Goal: Check status: Check status

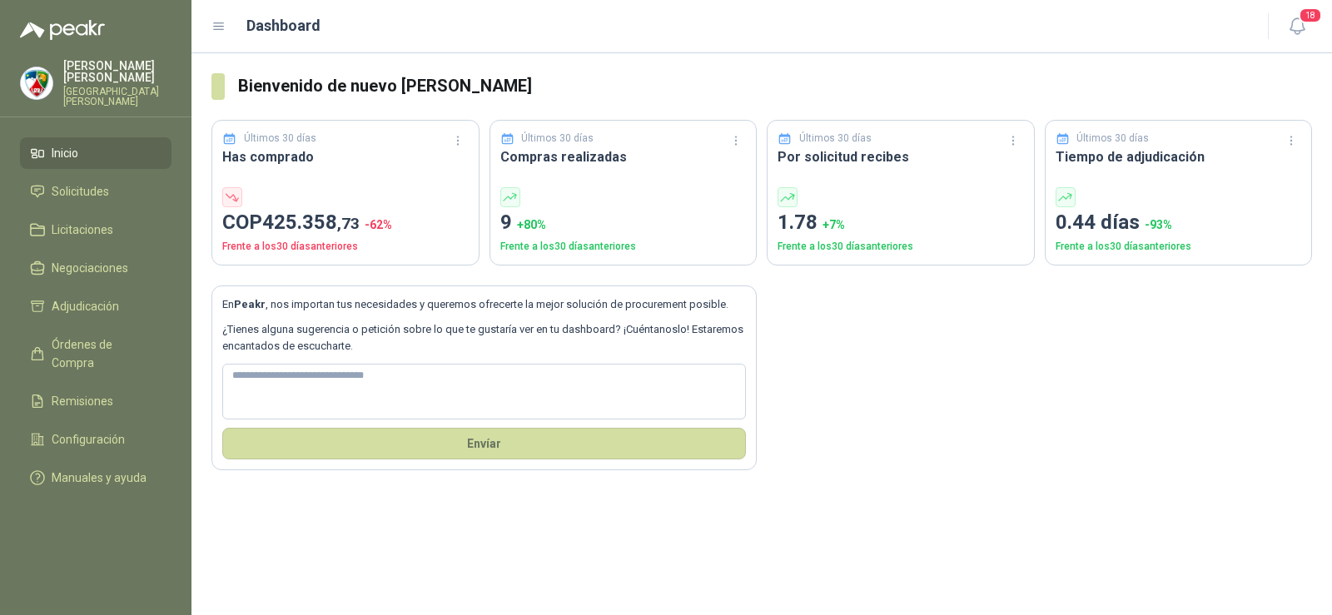
drag, startPoint x: 107, startPoint y: 152, endPoint x: 105, endPoint y: 160, distance: 8.7
click at [107, 152] on link "Inicio" at bounding box center [96, 153] width 152 height 32
click at [103, 176] on link "Solicitudes" at bounding box center [96, 192] width 152 height 32
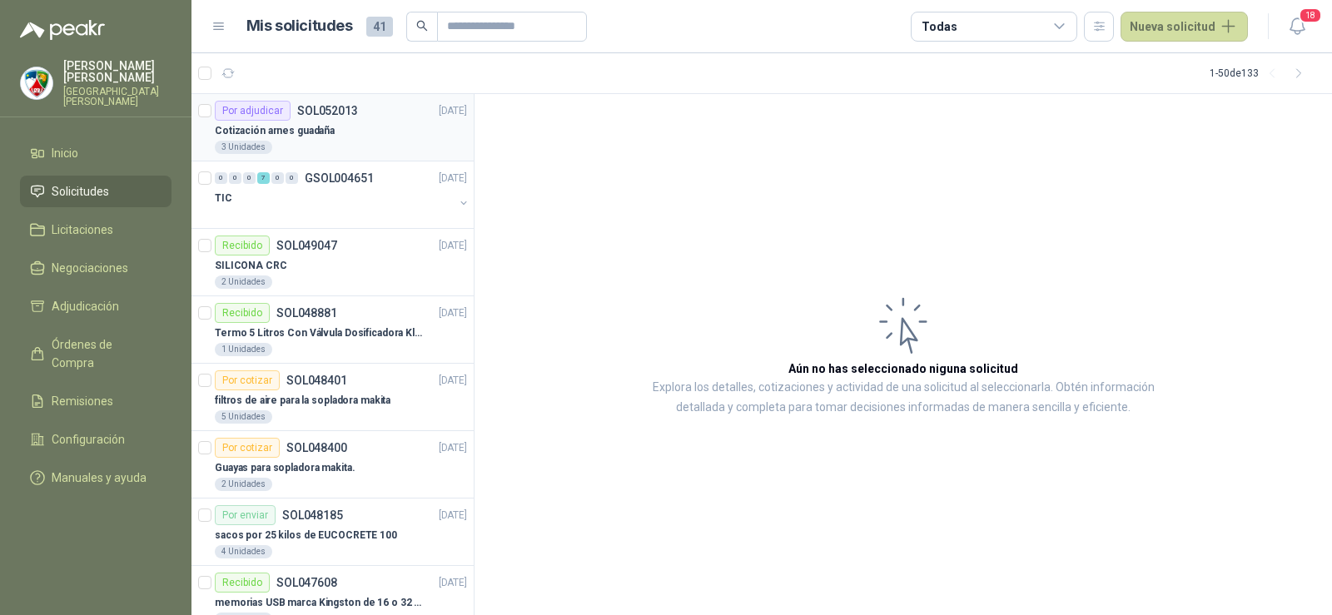
click at [310, 132] on p "Cotización arnes guadaña" at bounding box center [275, 131] width 120 height 16
